Goal: Task Accomplishment & Management: Use online tool/utility

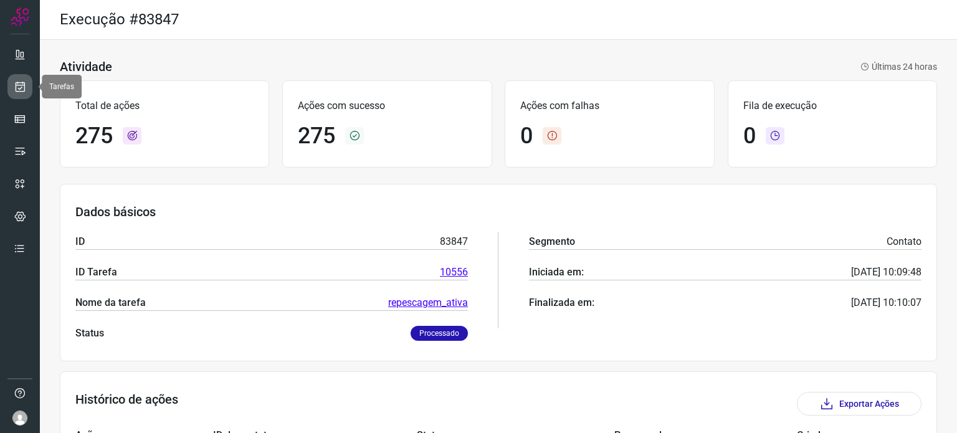
click at [19, 89] on icon at bounding box center [20, 86] width 13 height 12
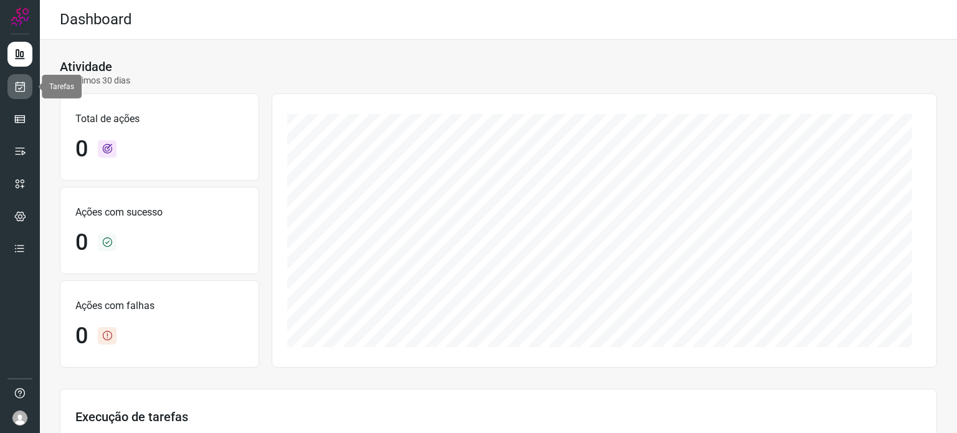
click at [24, 87] on icon at bounding box center [20, 86] width 13 height 12
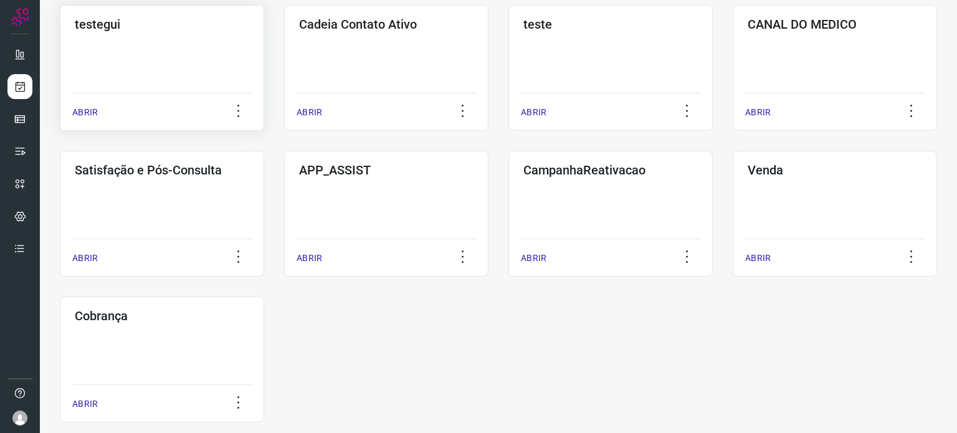
scroll to position [406, 0]
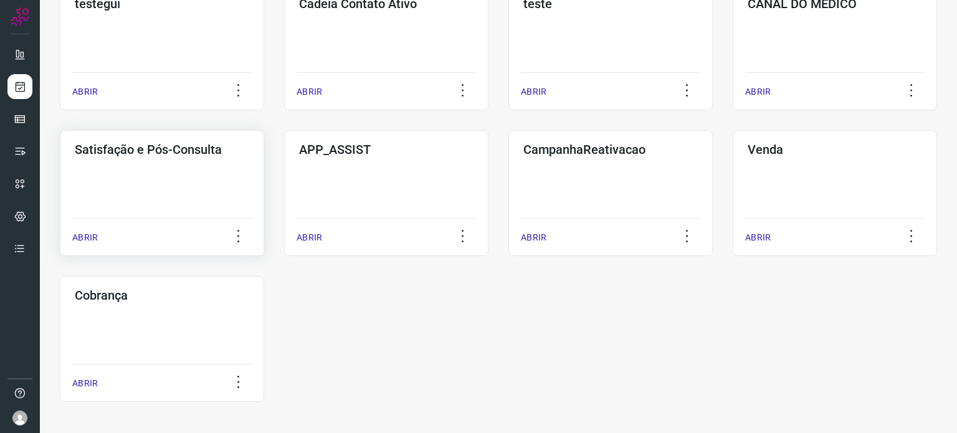
click at [184, 194] on div "Satisfação e Pós-Consulta ABRIR" at bounding box center [162, 193] width 204 height 126
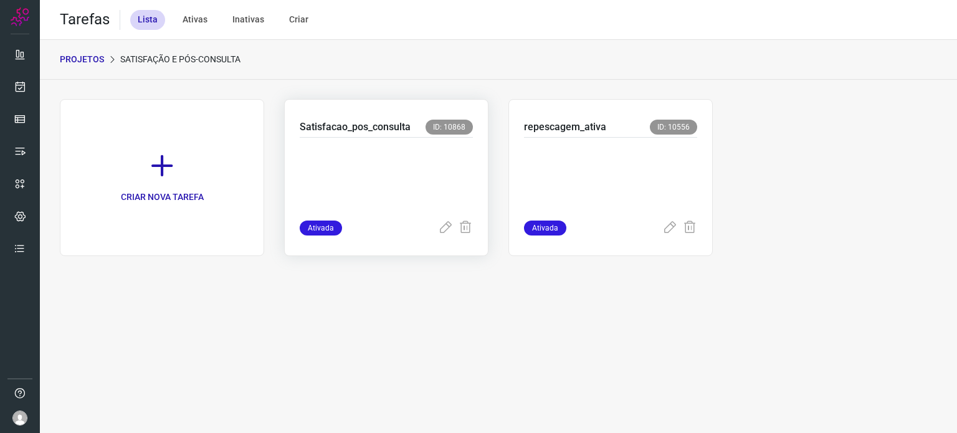
click at [365, 183] on p at bounding box center [386, 176] width 173 height 62
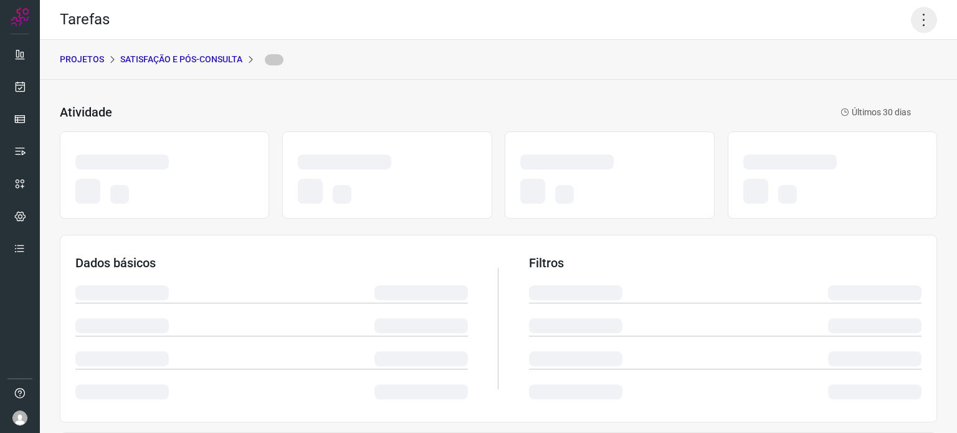
click at [915, 12] on icon at bounding box center [924, 20] width 26 height 26
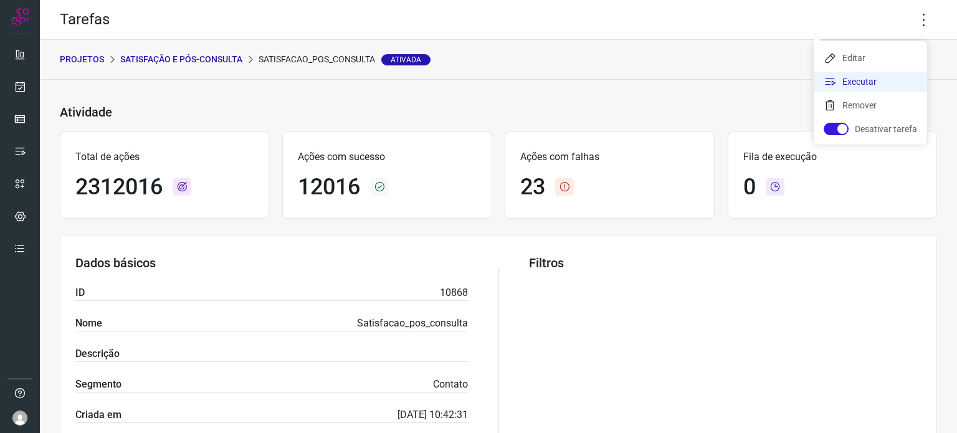
click at [873, 79] on li "Executar" at bounding box center [870, 82] width 113 height 20
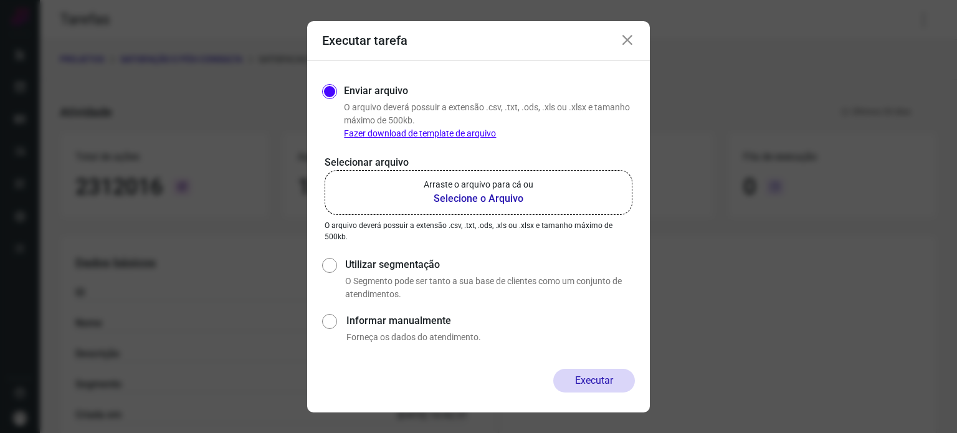
click at [535, 194] on label "Arraste o arquivo para cá ou Selecione o Arquivo" at bounding box center [479, 192] width 308 height 45
click at [0, 0] on input "Arraste o arquivo para cá ou Selecione o Arquivo" at bounding box center [0, 0] width 0 height 0
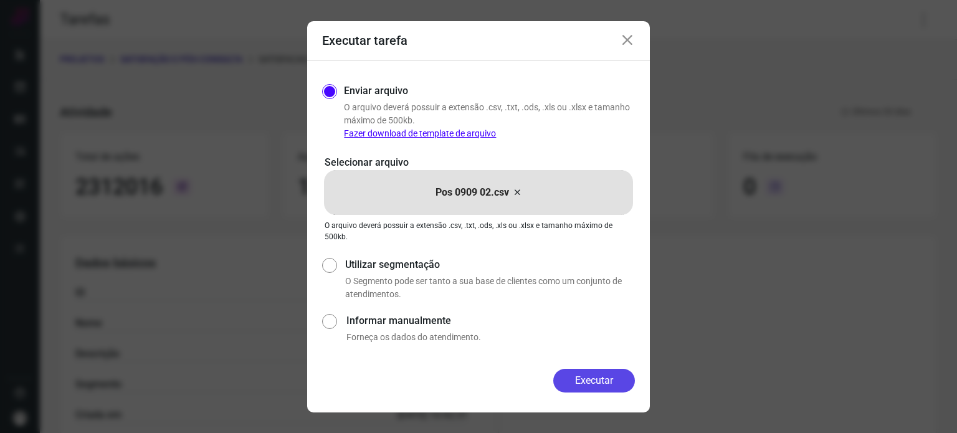
click at [579, 375] on button "Executar" at bounding box center [594, 381] width 82 height 24
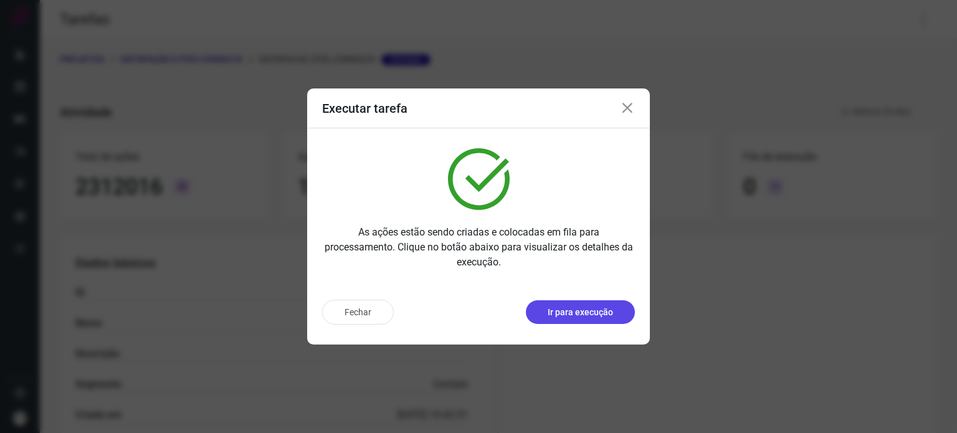
click at [561, 322] on button "Ir para execução" at bounding box center [580, 312] width 109 height 24
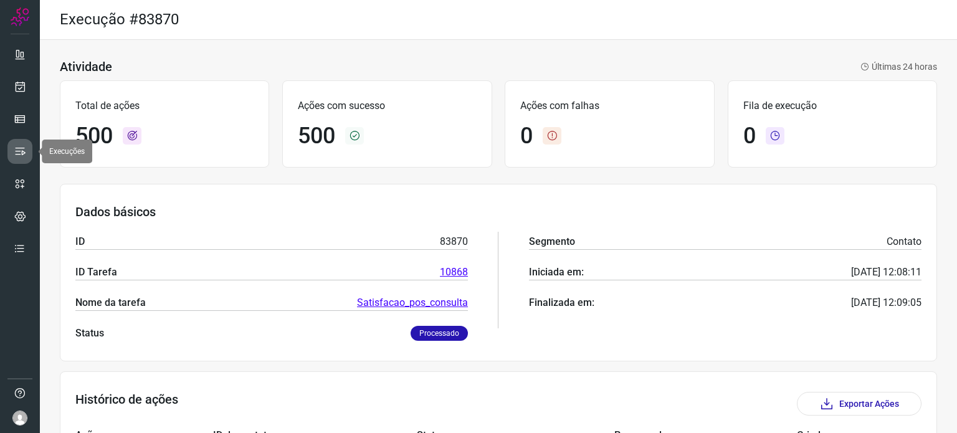
click at [22, 146] on icon at bounding box center [20, 151] width 12 height 12
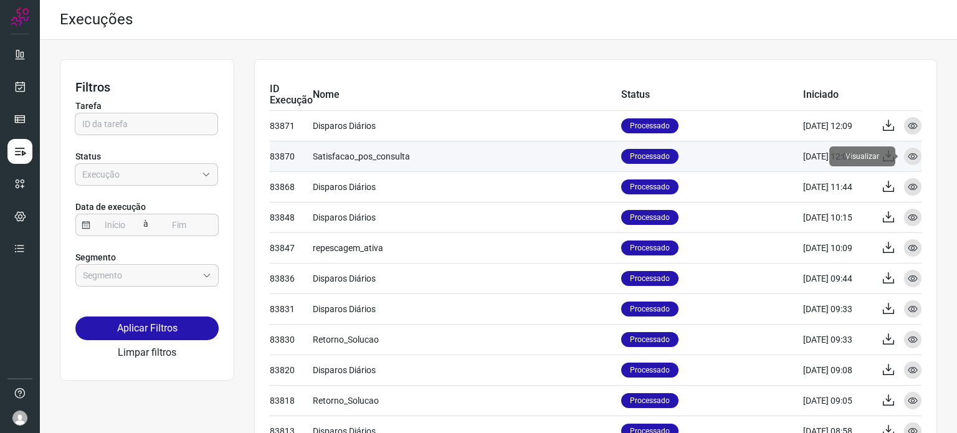
click at [909, 156] on div "Visualizar" at bounding box center [912, 156] width 17 height 17
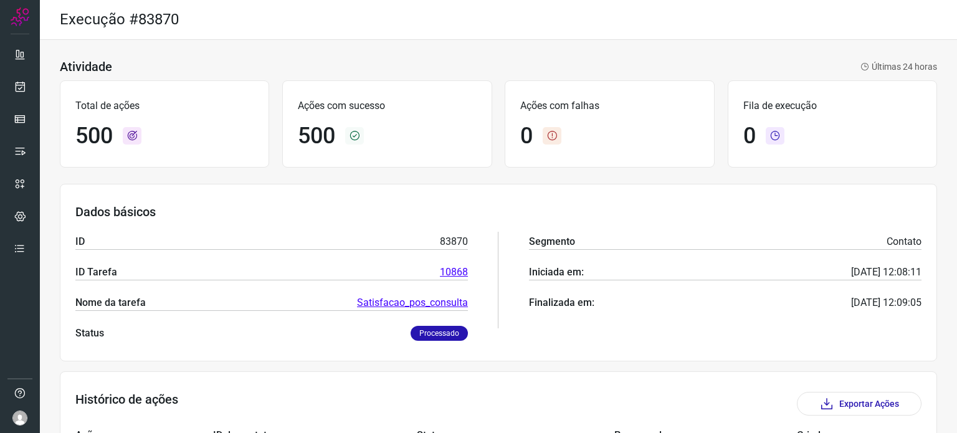
click at [443, 302] on link "Satisfacao_pos_consulta" at bounding box center [412, 302] width 111 height 15
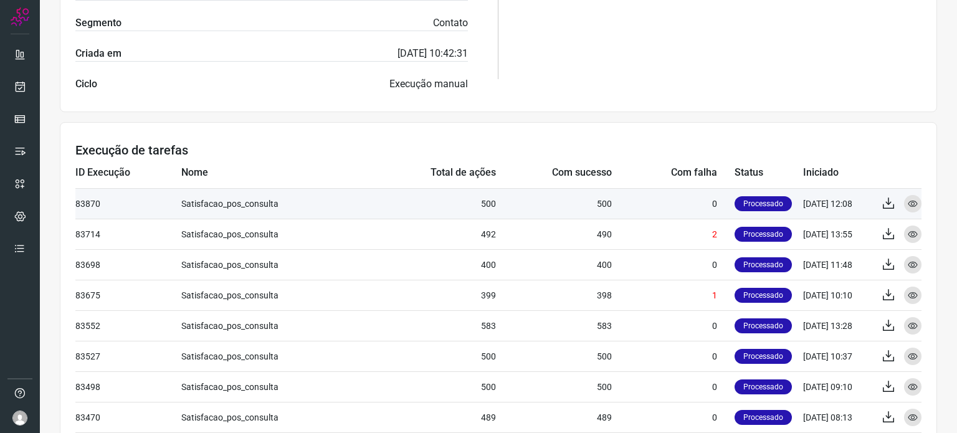
scroll to position [359, 0]
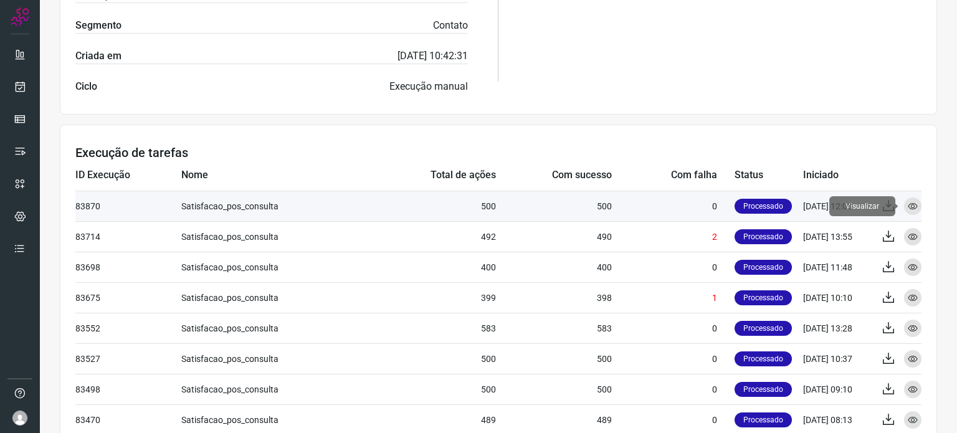
click at [908, 204] on icon at bounding box center [913, 206] width 10 height 10
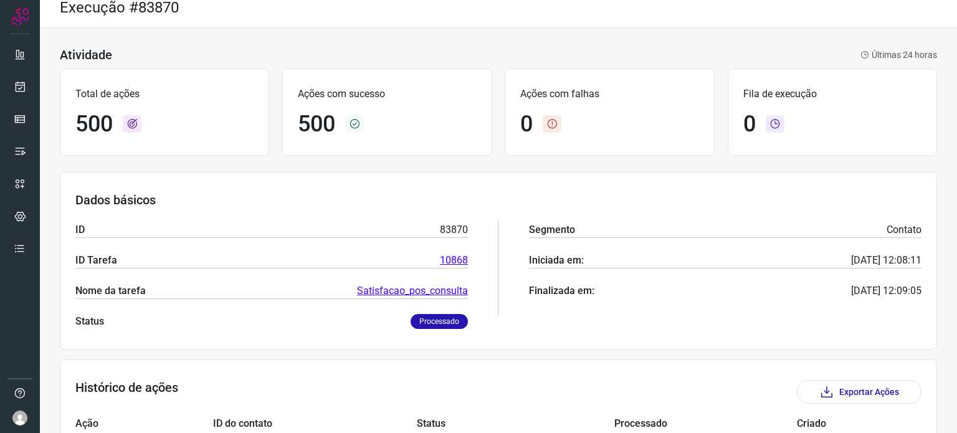
scroll to position [11, 0]
click at [820, 386] on icon at bounding box center [827, 393] width 15 height 15
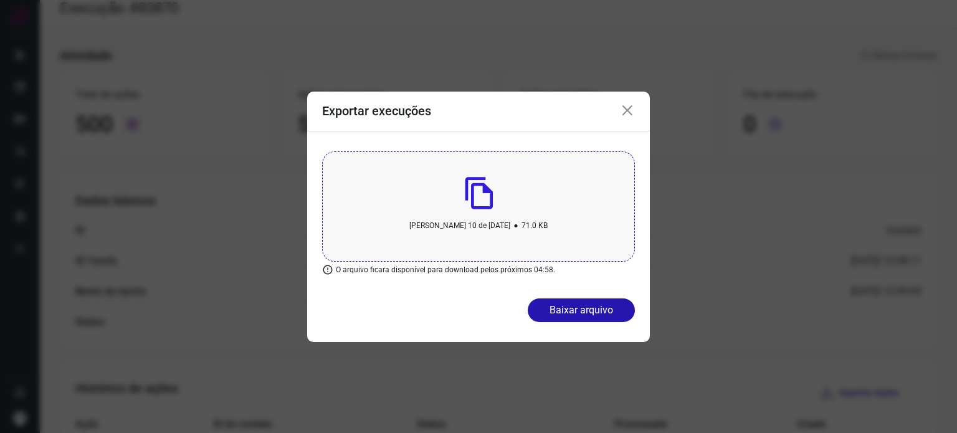
click at [529, 194] on div "[PERSON_NAME] 10 de [DATE] • 71.0 KB" at bounding box center [478, 206] width 313 height 110
click at [631, 110] on icon at bounding box center [627, 110] width 15 height 15
